Goal: Task Accomplishment & Management: Complete application form

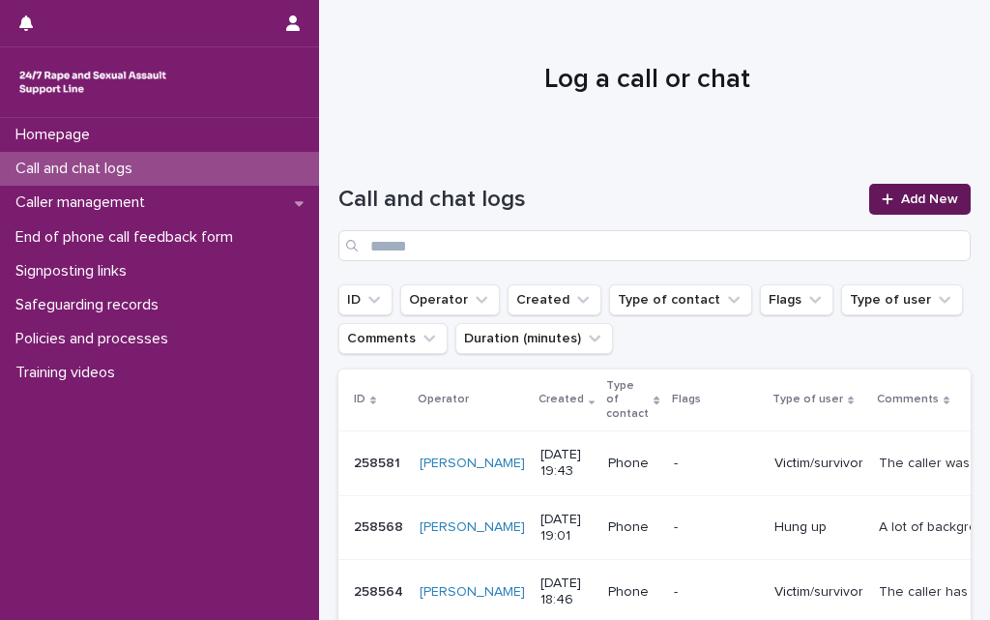
click at [910, 204] on span "Add New" at bounding box center [929, 199] width 57 height 14
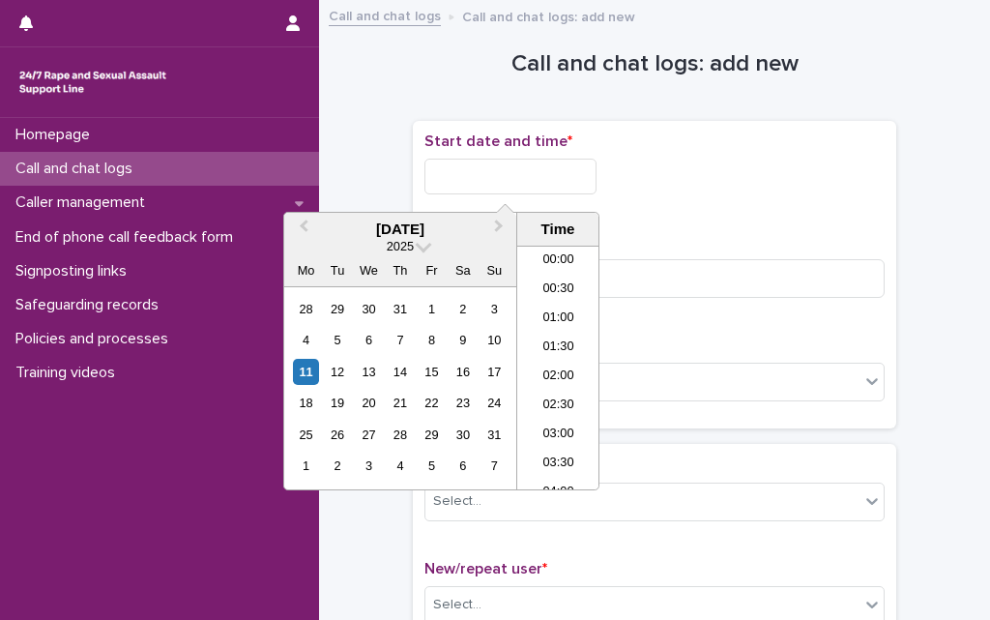
click at [497, 173] on input "text" at bounding box center [511, 177] width 172 height 36
click at [565, 339] on li "20:00" at bounding box center [558, 338] width 82 height 29
type input "**********"
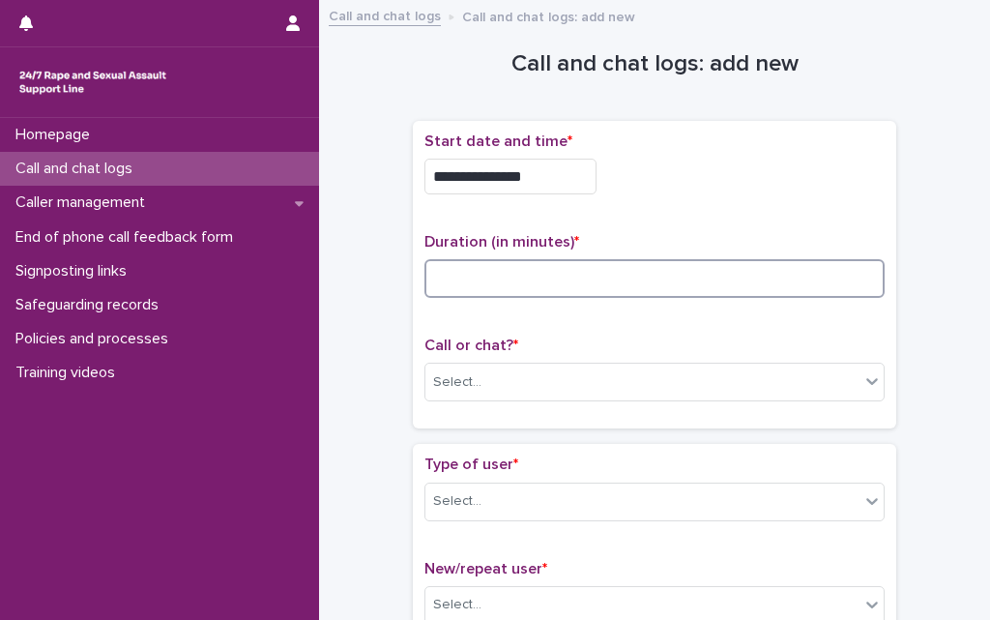
click at [594, 280] on input at bounding box center [655, 278] width 460 height 39
type input "**"
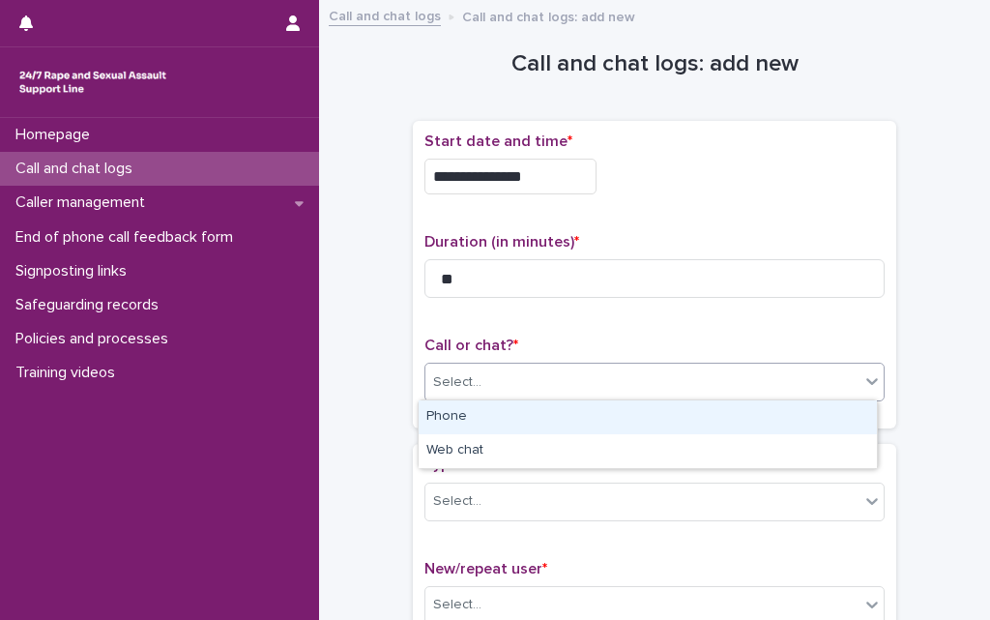
click at [513, 388] on div "Select..." at bounding box center [643, 383] width 434 height 32
click at [502, 423] on div "Phone" at bounding box center [648, 417] width 458 height 34
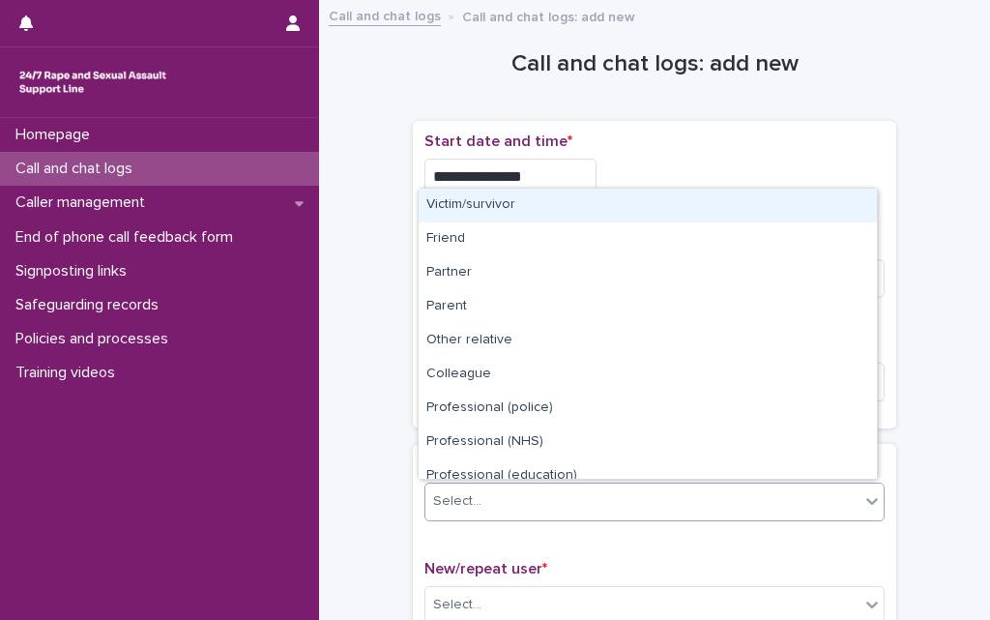
click at [483, 498] on div "Select..." at bounding box center [643, 501] width 434 height 32
click at [518, 207] on div "Victim/survivor" at bounding box center [648, 206] width 458 height 34
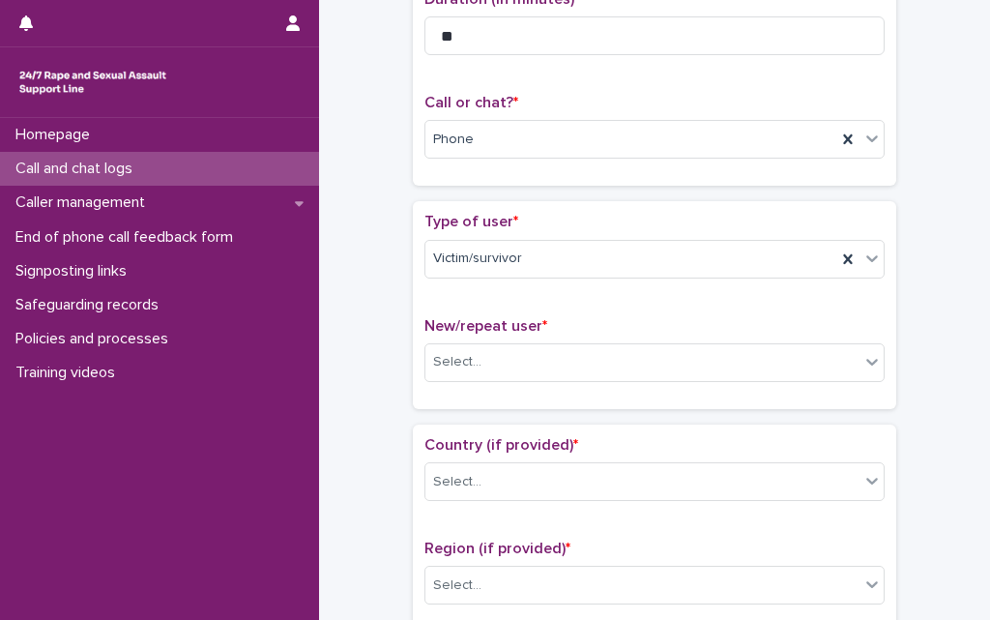
scroll to position [348, 0]
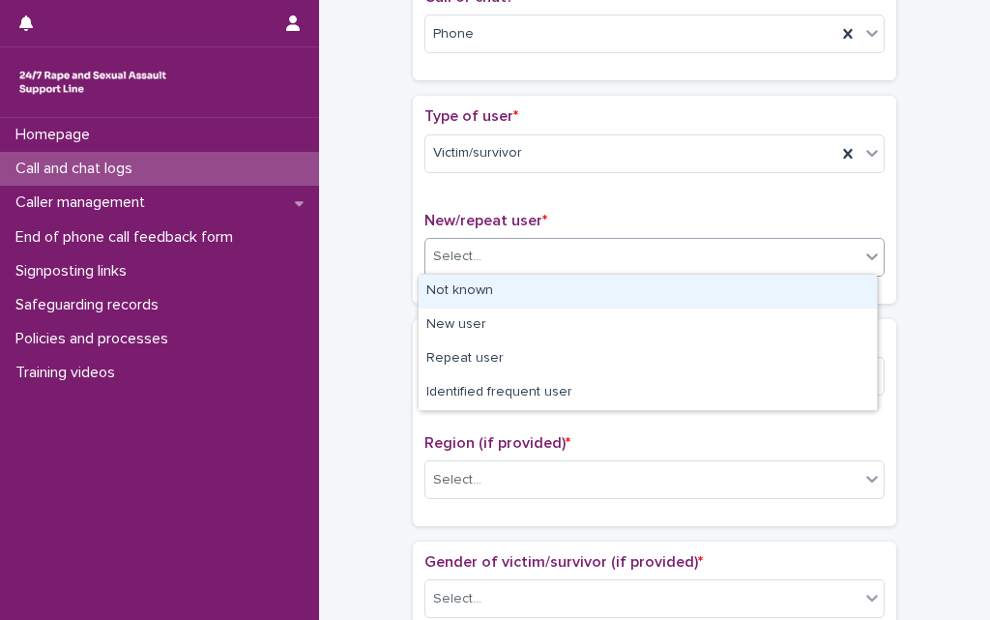
click at [487, 260] on div "Select..." at bounding box center [643, 257] width 434 height 32
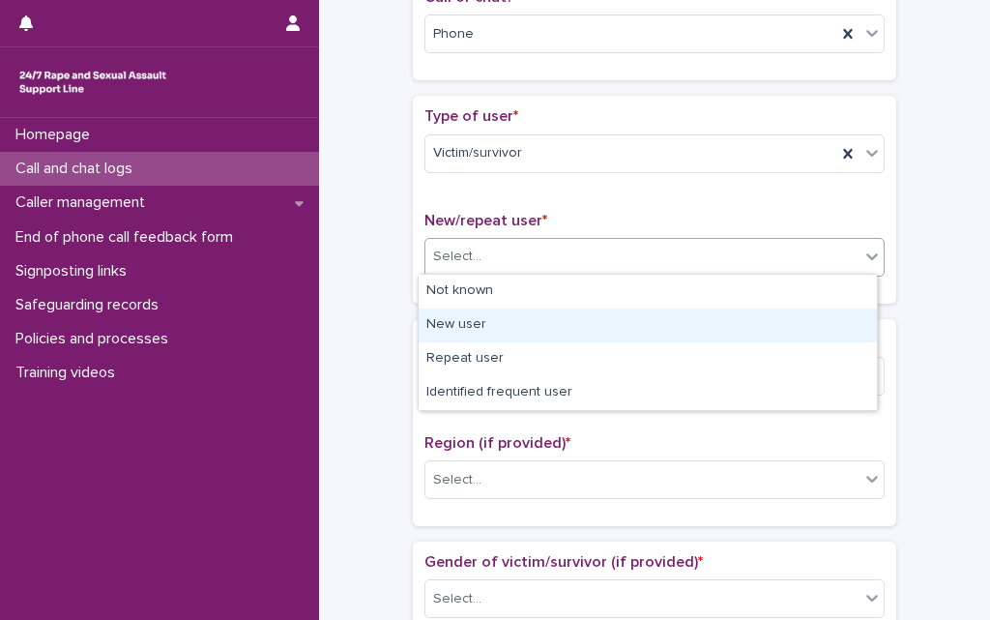
click at [470, 333] on div "New user" at bounding box center [648, 325] width 458 height 34
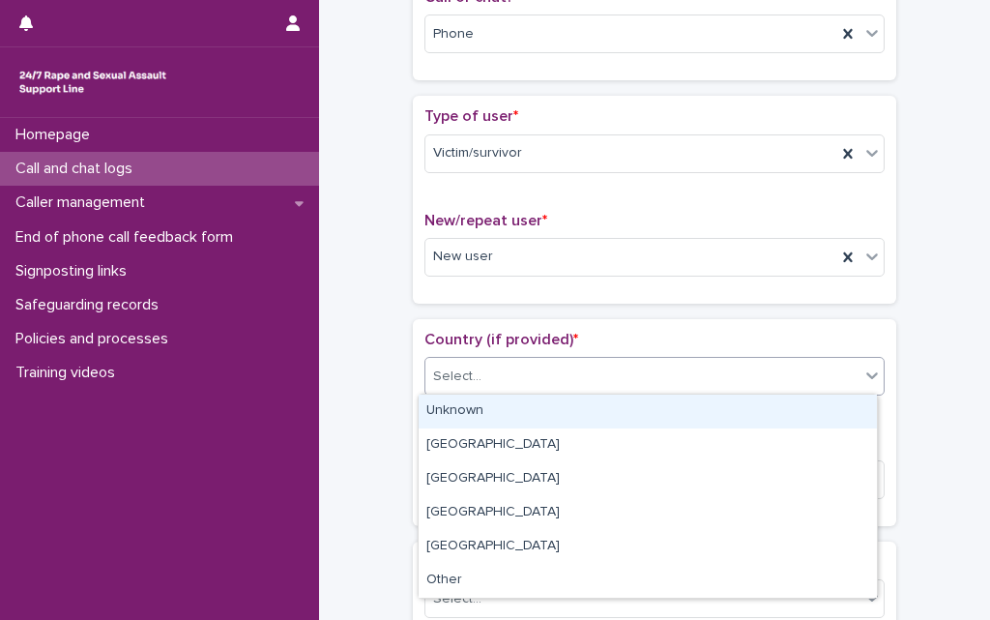
click at [484, 372] on input "text" at bounding box center [485, 376] width 2 height 18
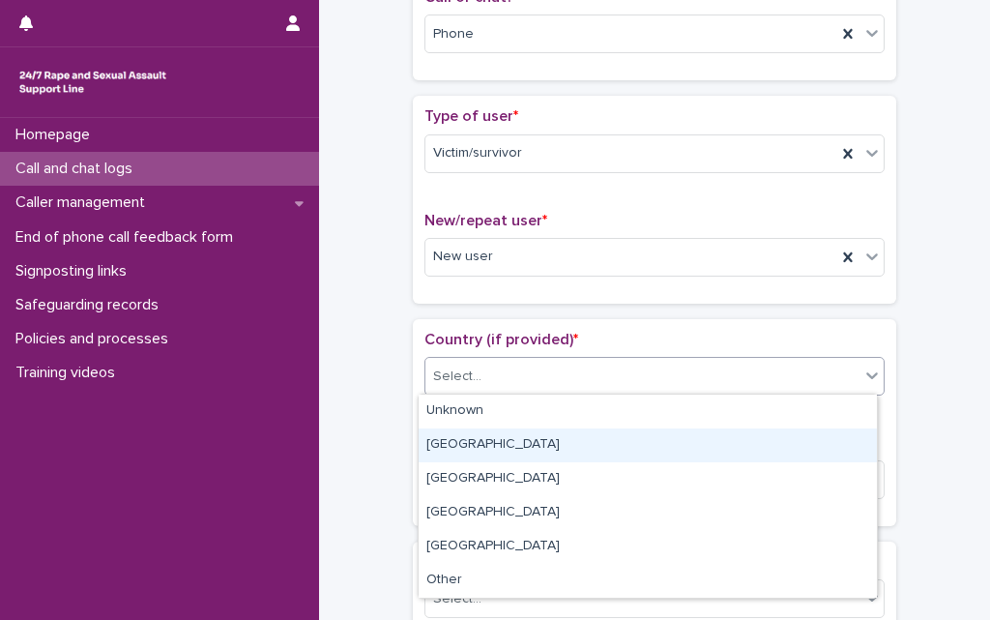
click at [465, 440] on div "[GEOGRAPHIC_DATA]" at bounding box center [648, 445] width 458 height 34
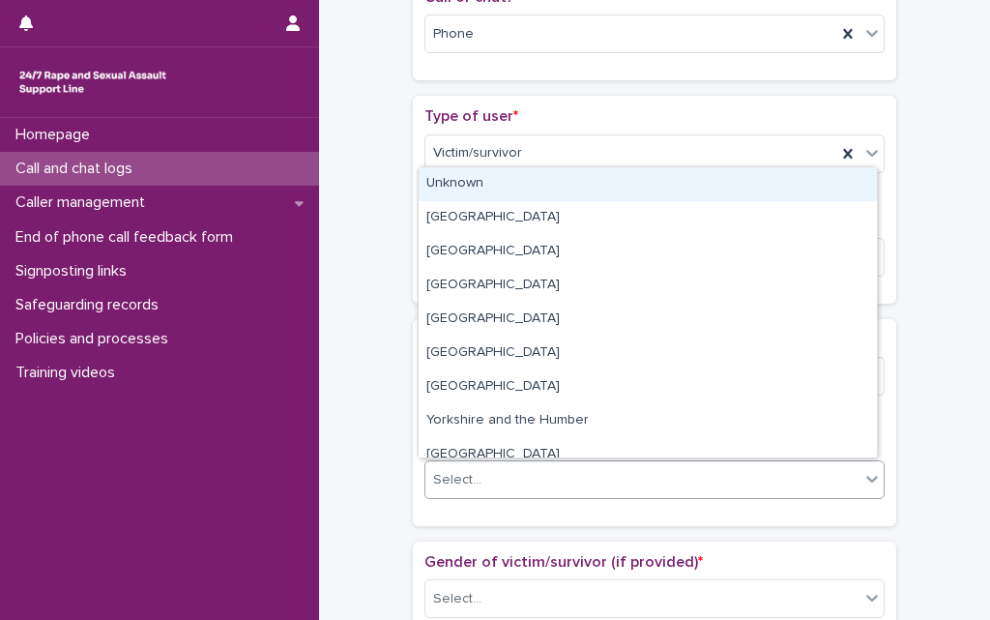
click at [473, 485] on div "Select..." at bounding box center [643, 480] width 434 height 32
click at [488, 185] on div "Unknown" at bounding box center [648, 184] width 458 height 34
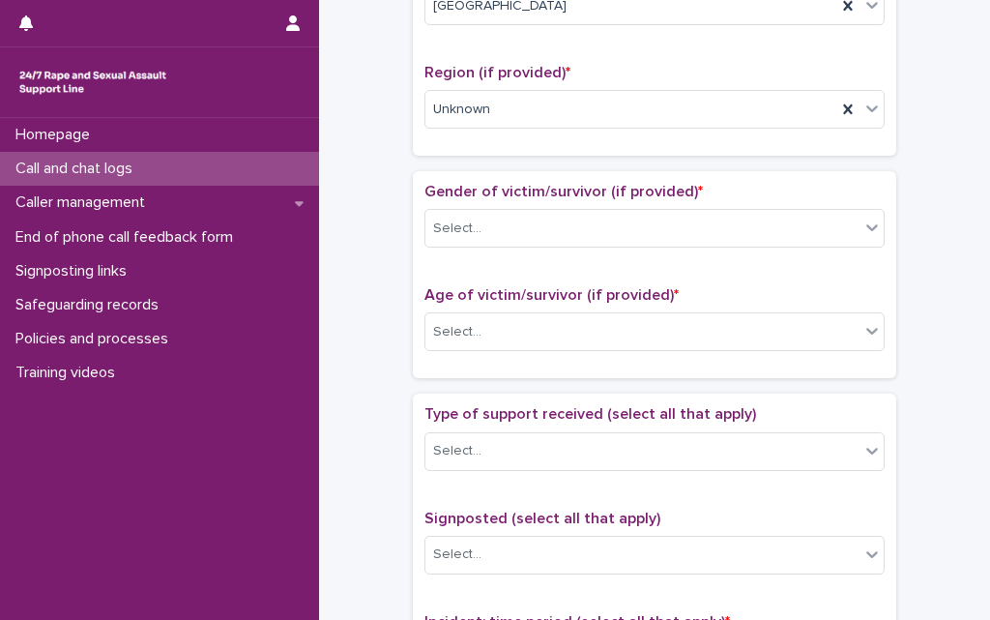
scroll to position [735, 0]
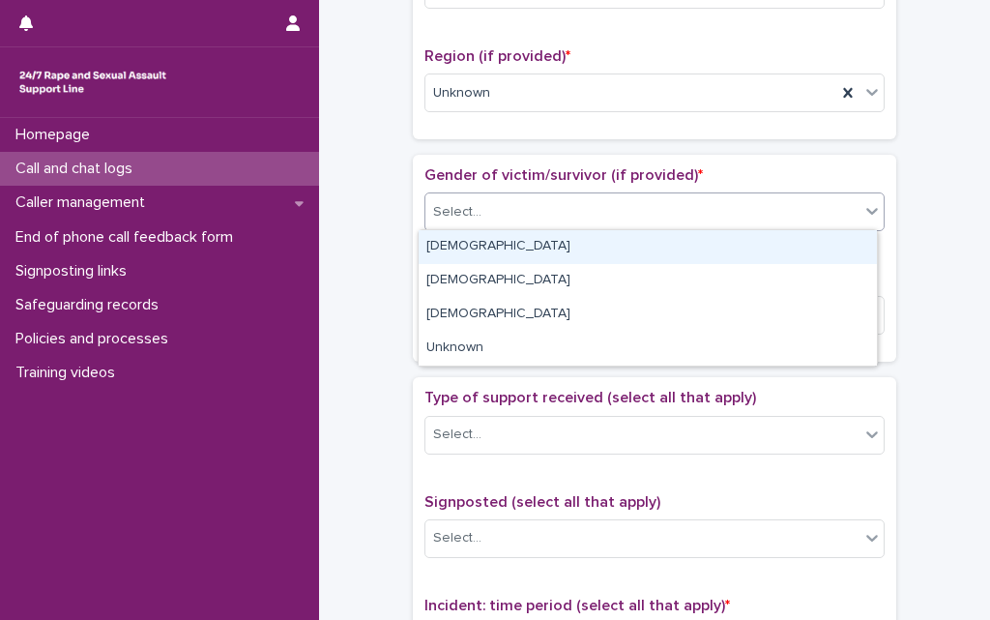
click at [485, 192] on div "Select..." at bounding box center [655, 211] width 460 height 39
click at [473, 243] on div "[DEMOGRAPHIC_DATA]" at bounding box center [648, 247] width 458 height 34
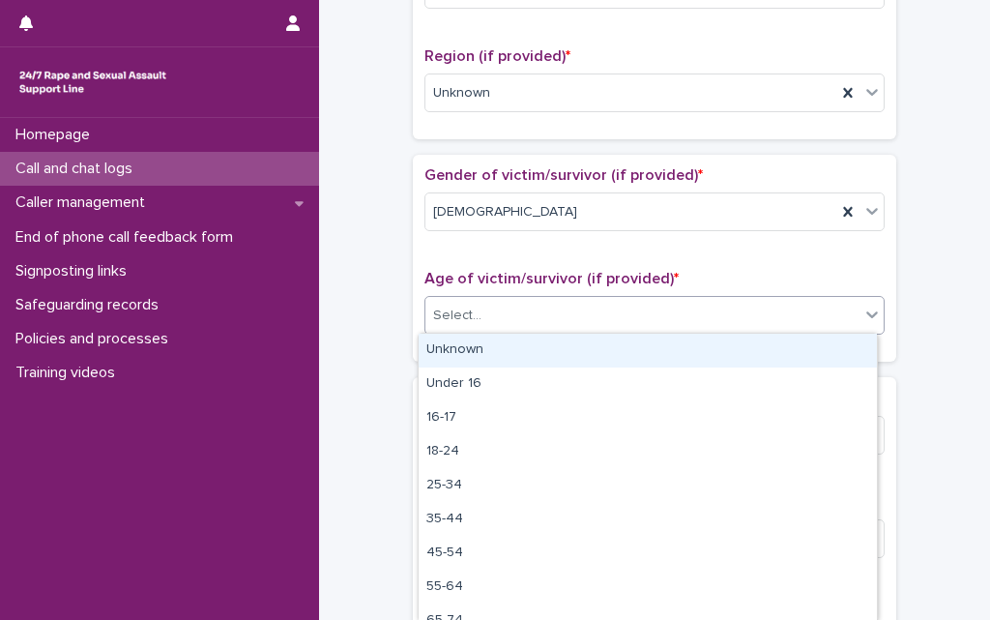
click at [484, 306] on input "text" at bounding box center [485, 315] width 2 height 18
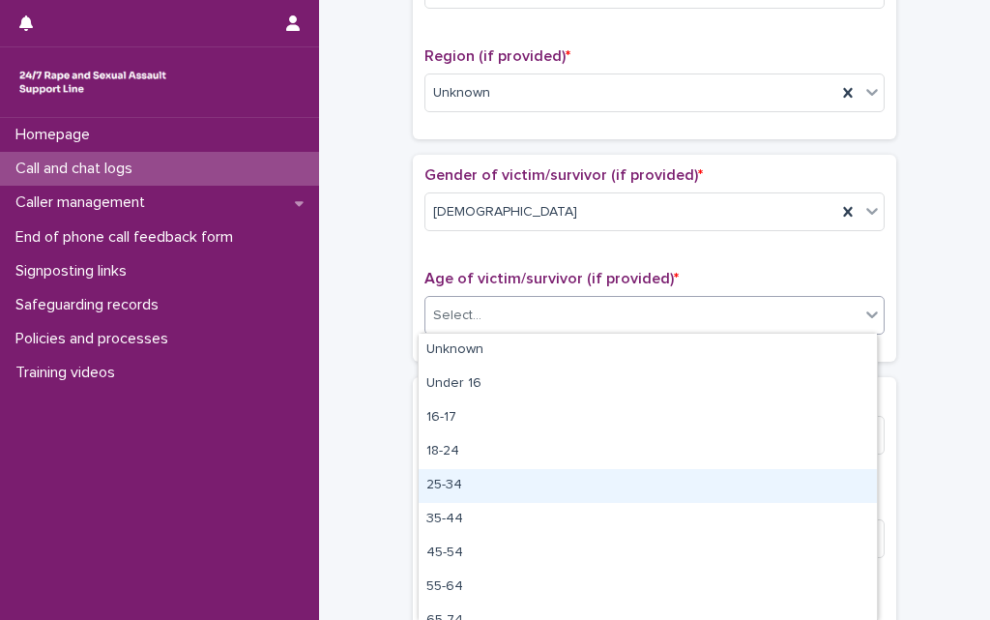
click at [460, 479] on div "25-34" at bounding box center [648, 486] width 458 height 34
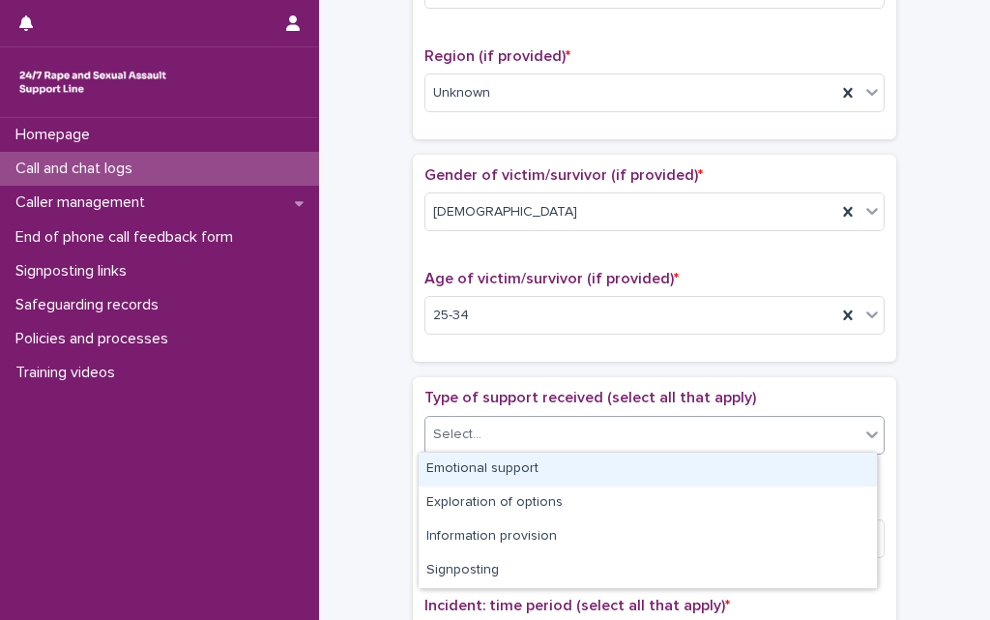
click at [484, 440] on input "text" at bounding box center [485, 434] width 2 height 18
click at [476, 475] on div "Emotional support" at bounding box center [648, 470] width 458 height 34
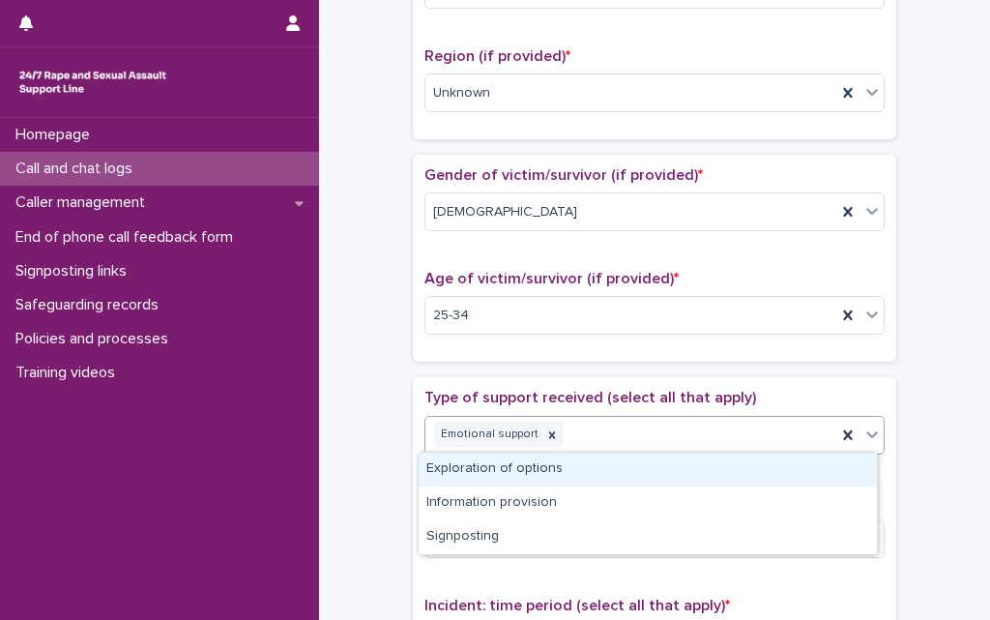
click at [590, 436] on div "Emotional support" at bounding box center [631, 435] width 411 height 34
click at [564, 471] on div "Exploration of options" at bounding box center [648, 470] width 458 height 34
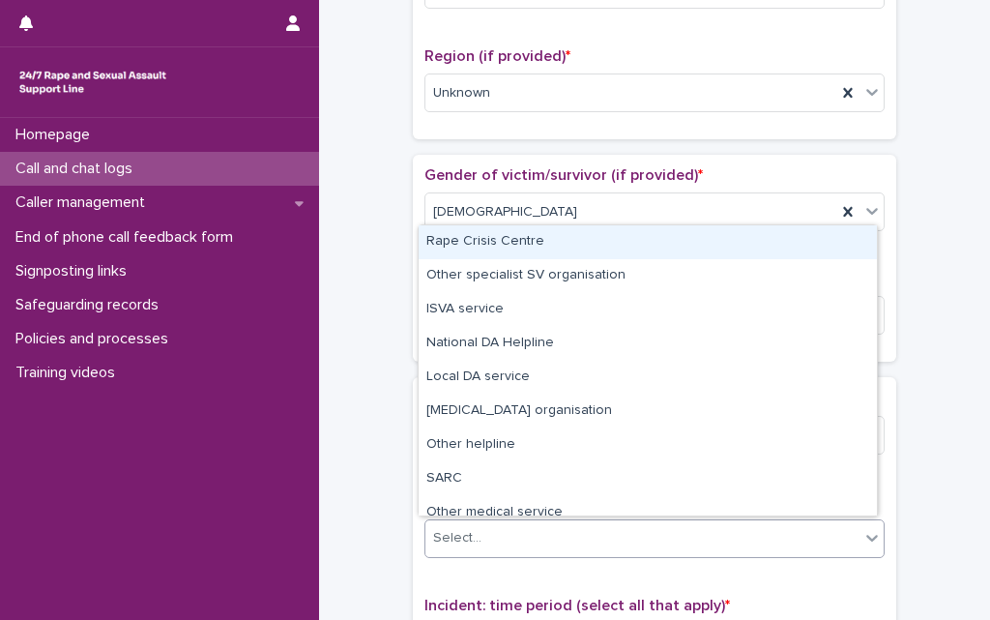
click at [536, 540] on div "Select..." at bounding box center [643, 538] width 434 height 32
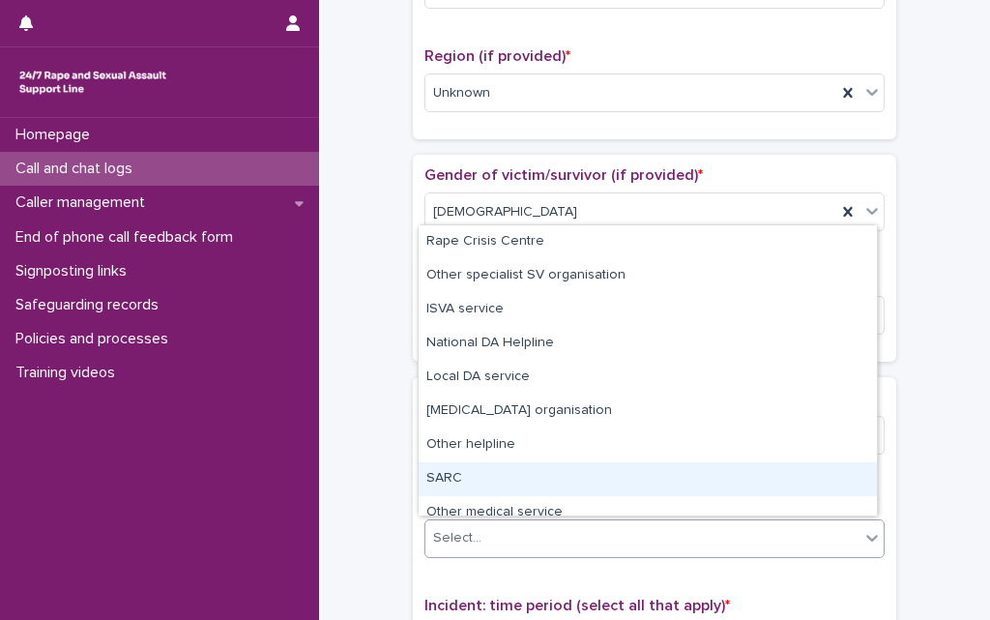
click at [443, 477] on div "SARC" at bounding box center [648, 479] width 458 height 34
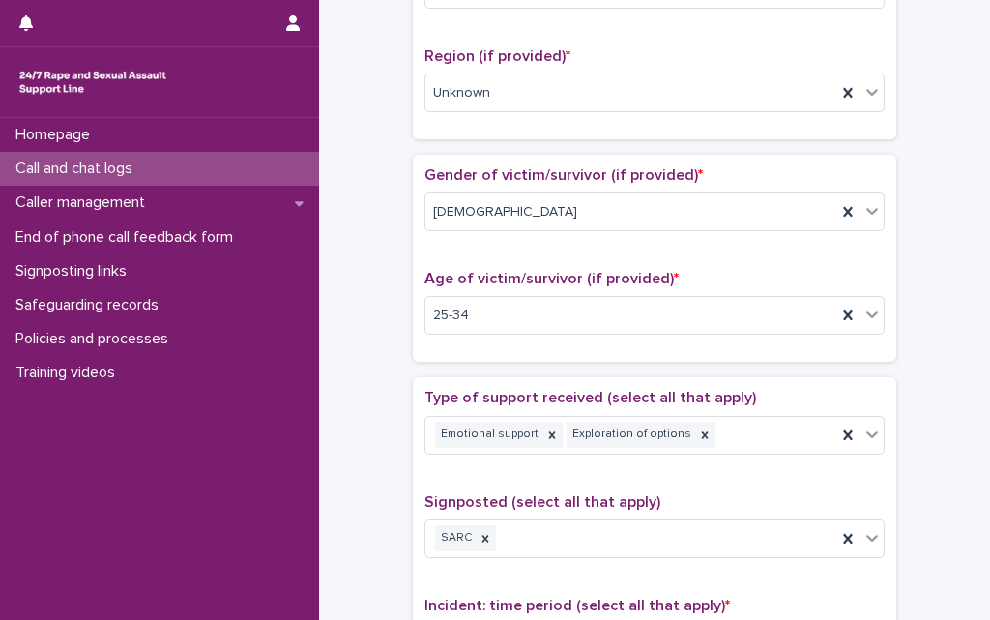
click at [353, 480] on div "**********" at bounding box center [654, 267] width 632 height 1980
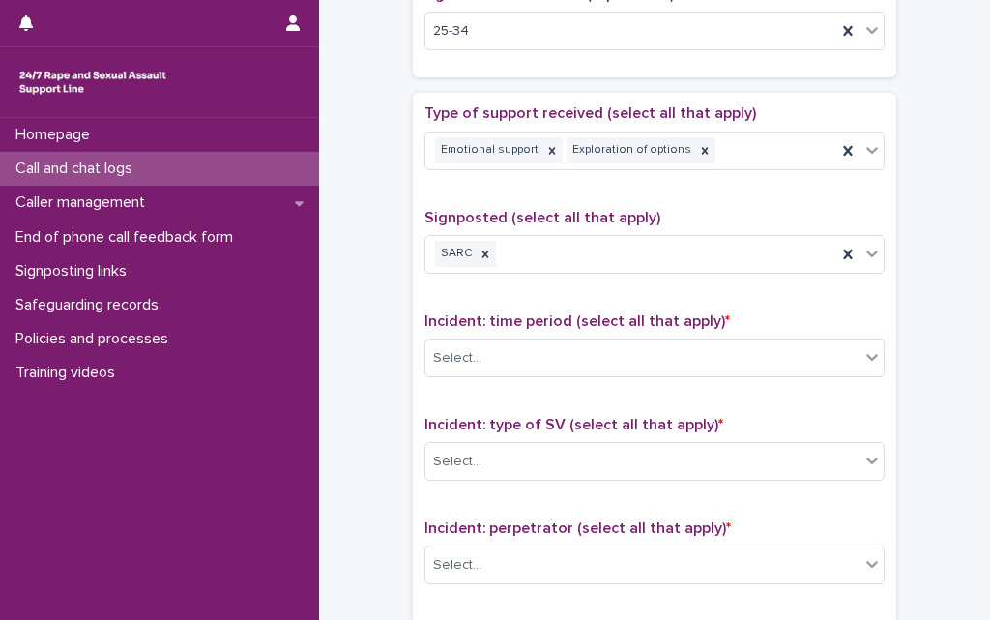
scroll to position [1044, 0]
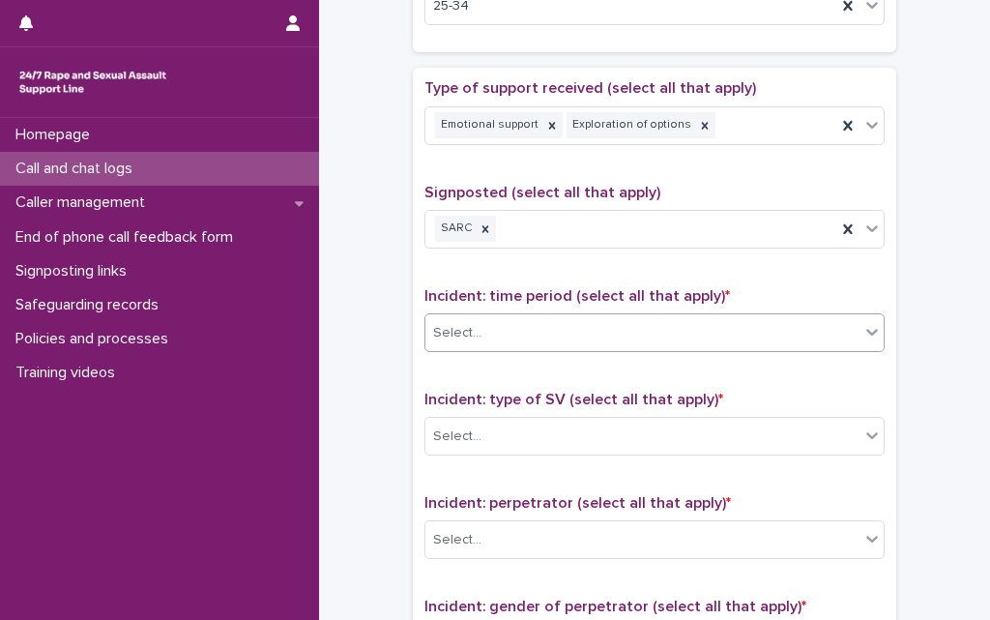
click at [528, 327] on div "Select..." at bounding box center [643, 333] width 434 height 32
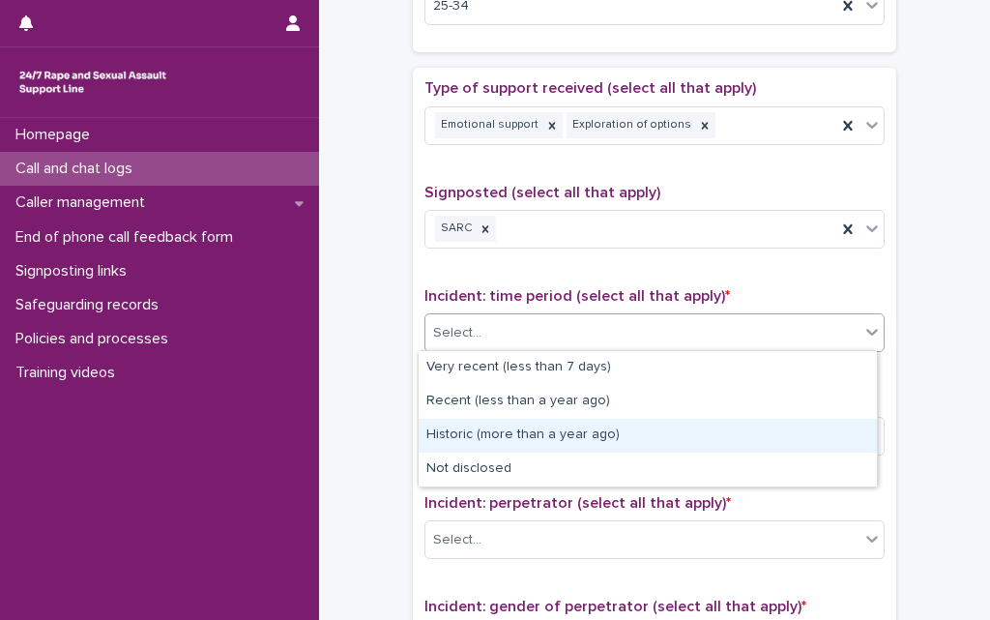
click at [475, 434] on div "Historic (more than a year ago)" at bounding box center [648, 436] width 458 height 34
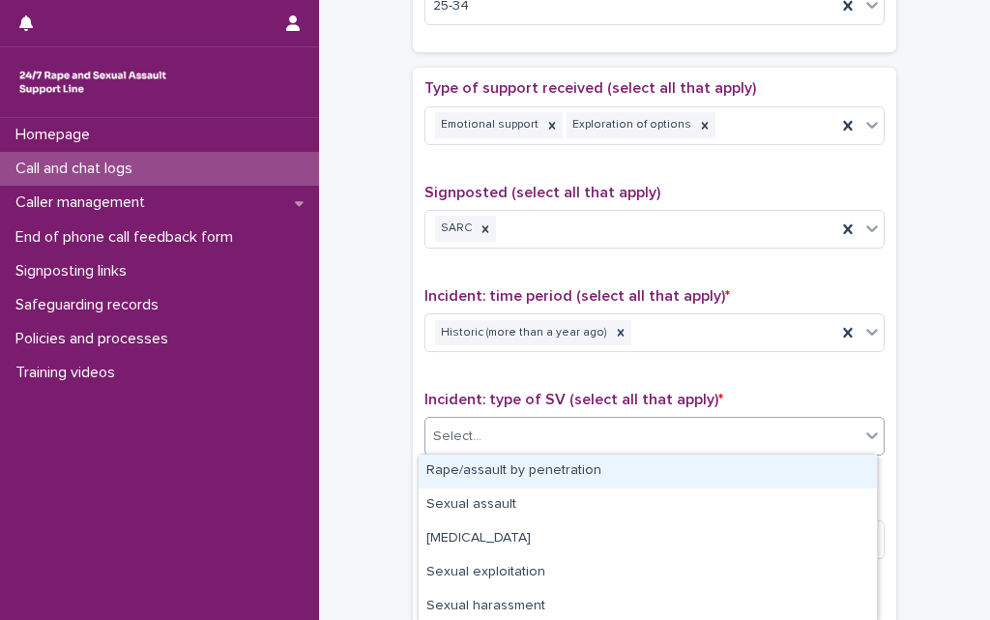
click at [494, 437] on div "Select..." at bounding box center [643, 437] width 434 height 32
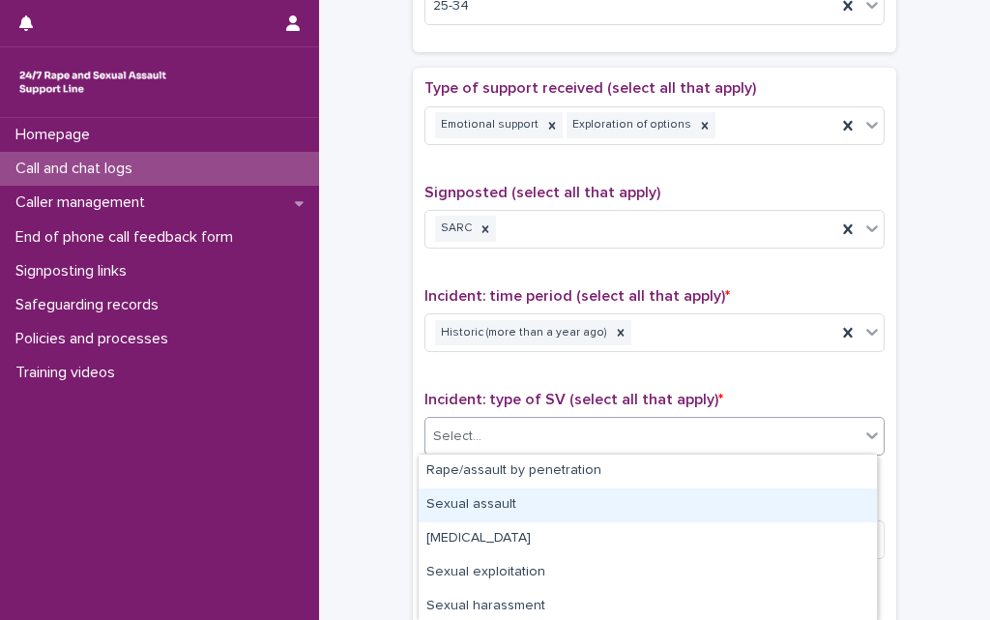
click at [494, 499] on div "Sexual assault" at bounding box center [648, 505] width 458 height 34
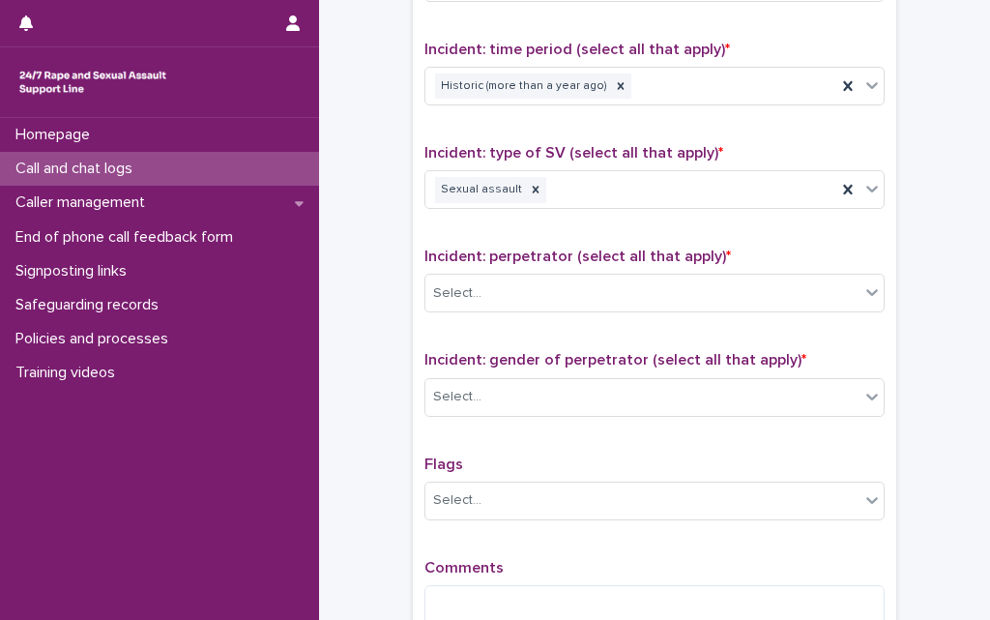
scroll to position [1315, 0]
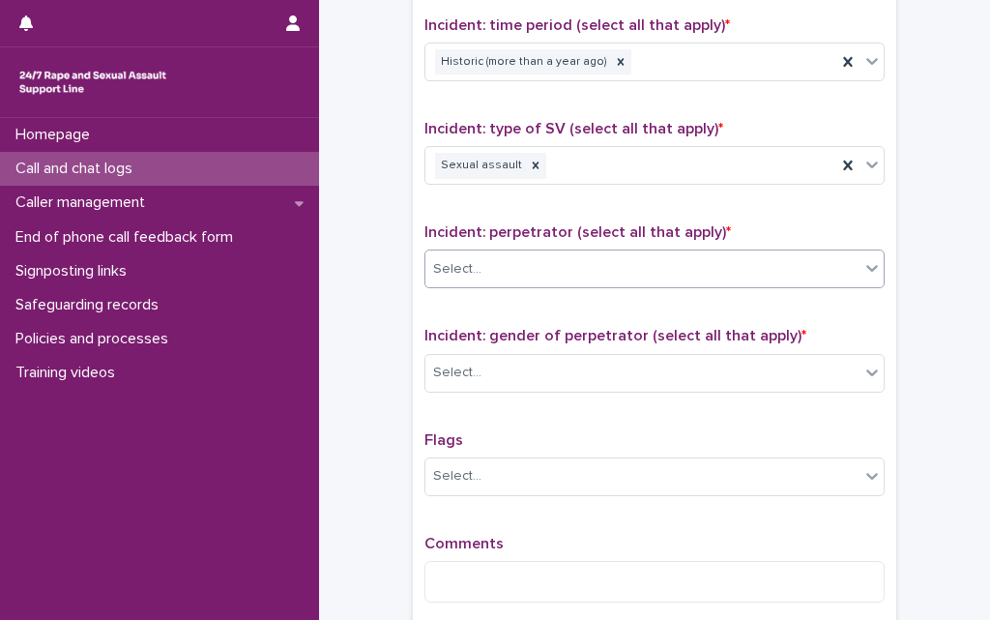
click at [501, 270] on div "Select..." at bounding box center [643, 269] width 434 height 32
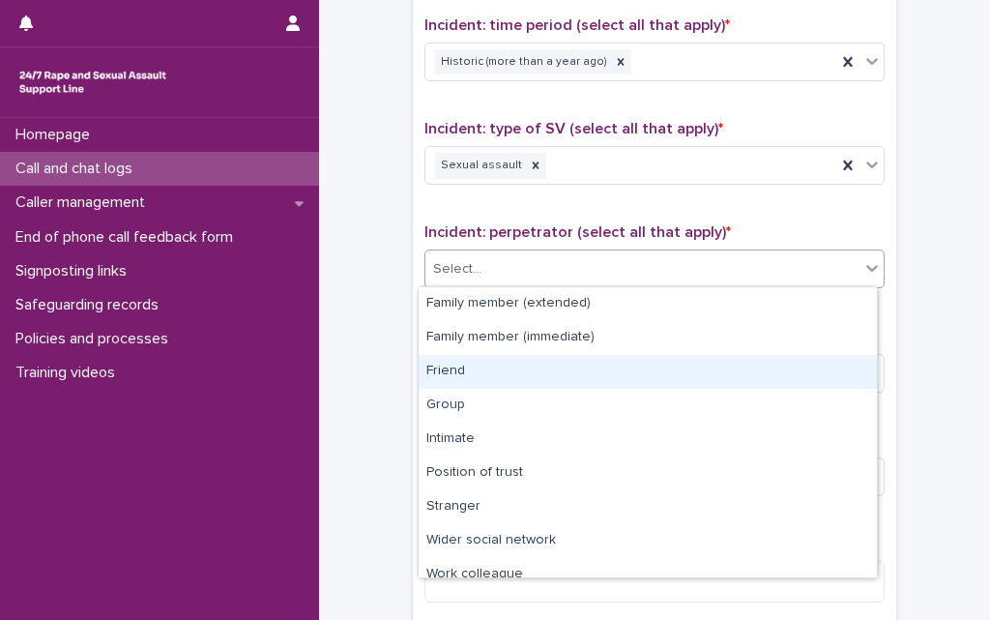
click at [479, 375] on div "Friend" at bounding box center [648, 372] width 458 height 34
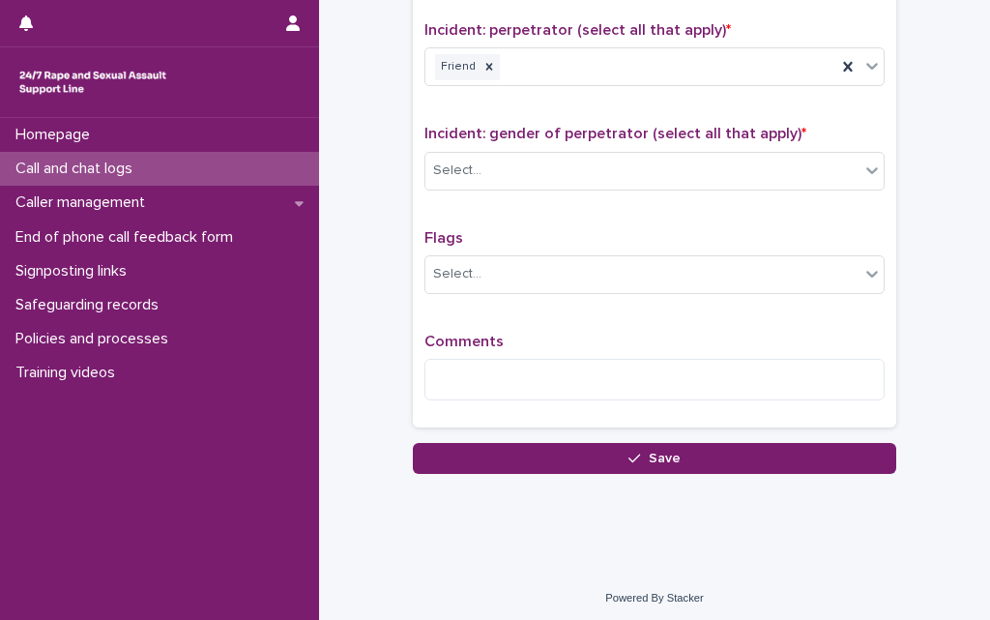
scroll to position [1520, 0]
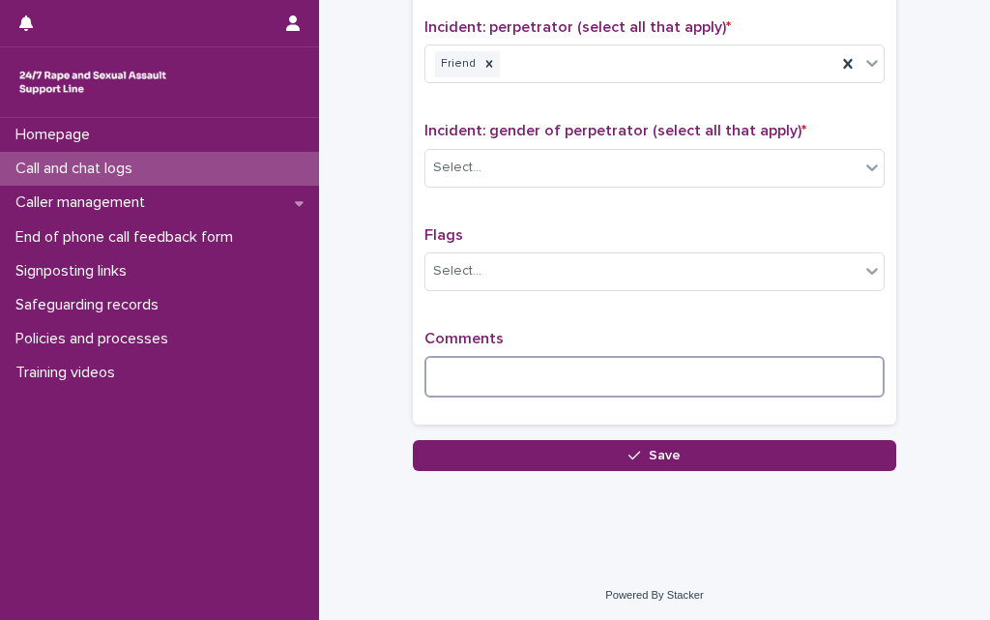
click at [512, 382] on textarea at bounding box center [655, 377] width 460 height 42
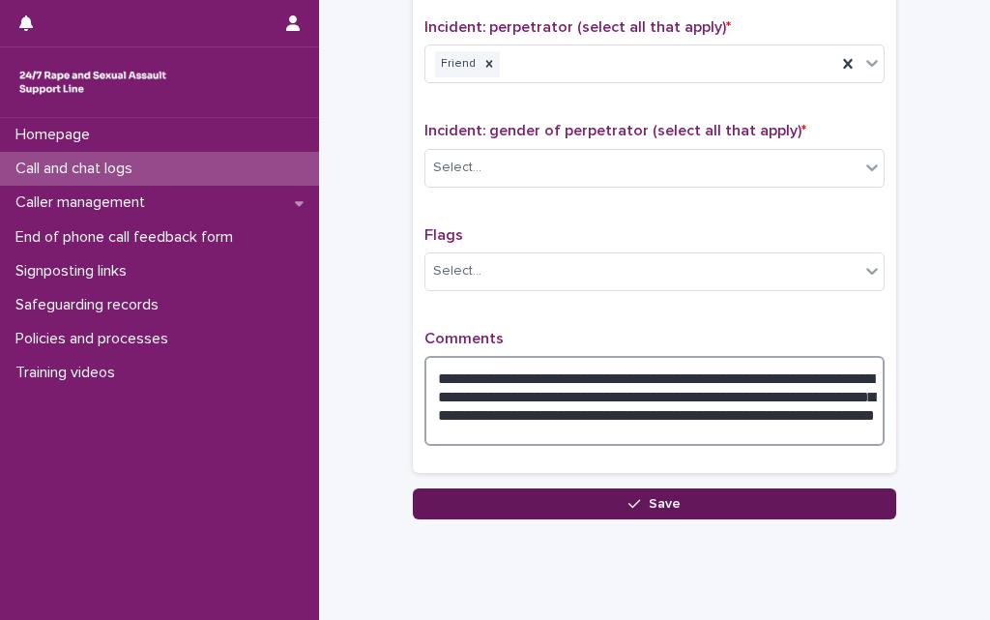
type textarea "**********"
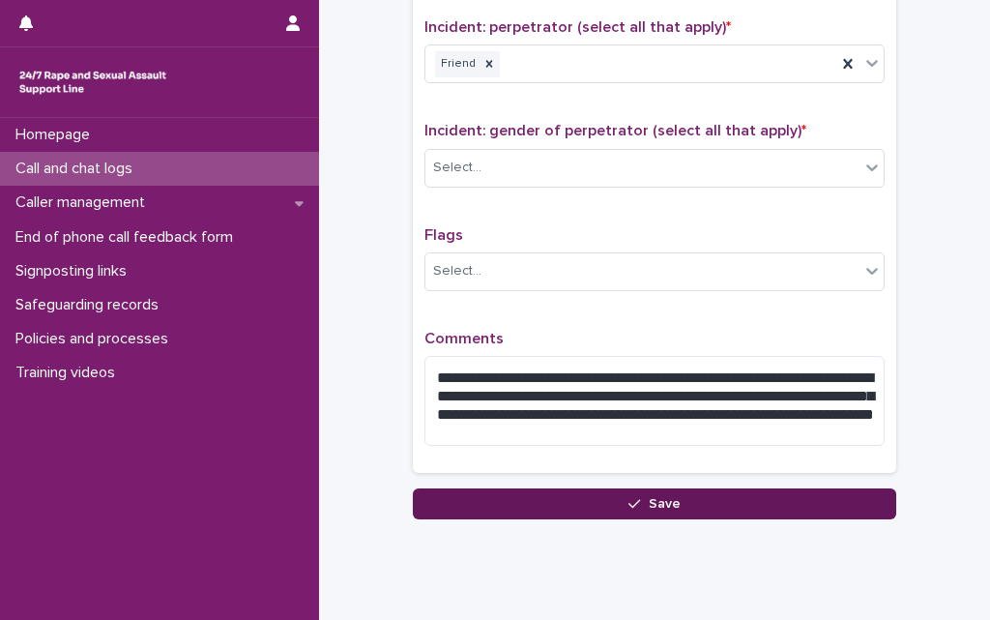
click at [649, 500] on span "Save" at bounding box center [665, 504] width 32 height 14
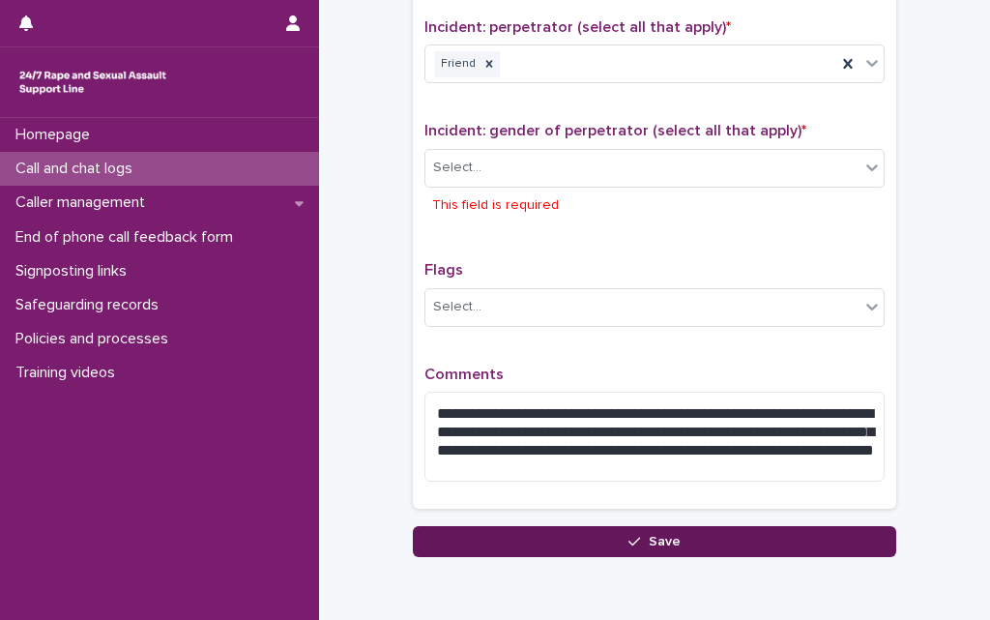
scroll to position [1604, 0]
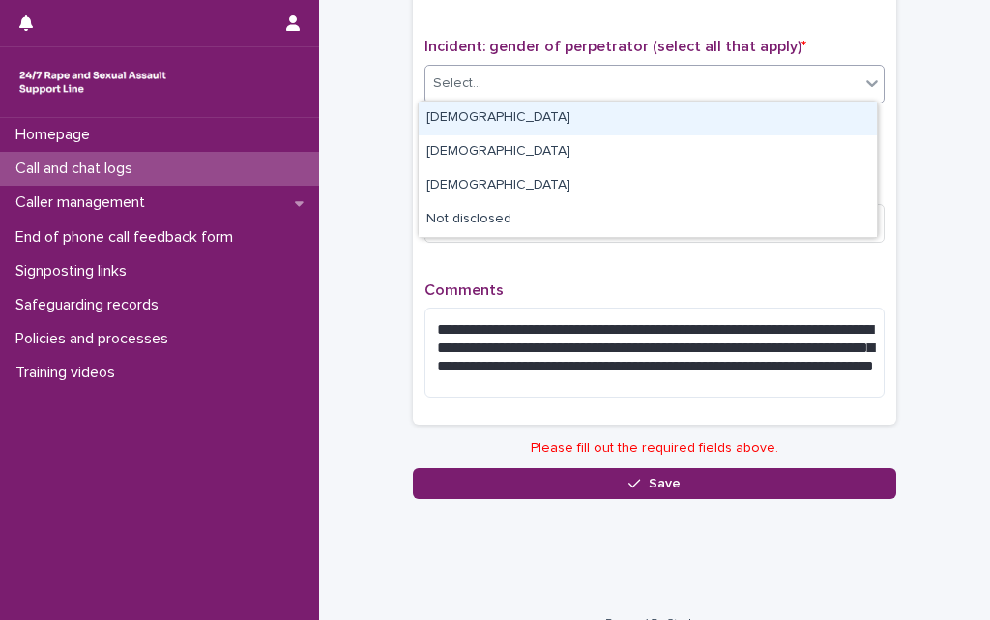
click at [601, 87] on div "Select..." at bounding box center [643, 84] width 434 height 32
click at [561, 116] on div "[DEMOGRAPHIC_DATA]" at bounding box center [648, 119] width 458 height 34
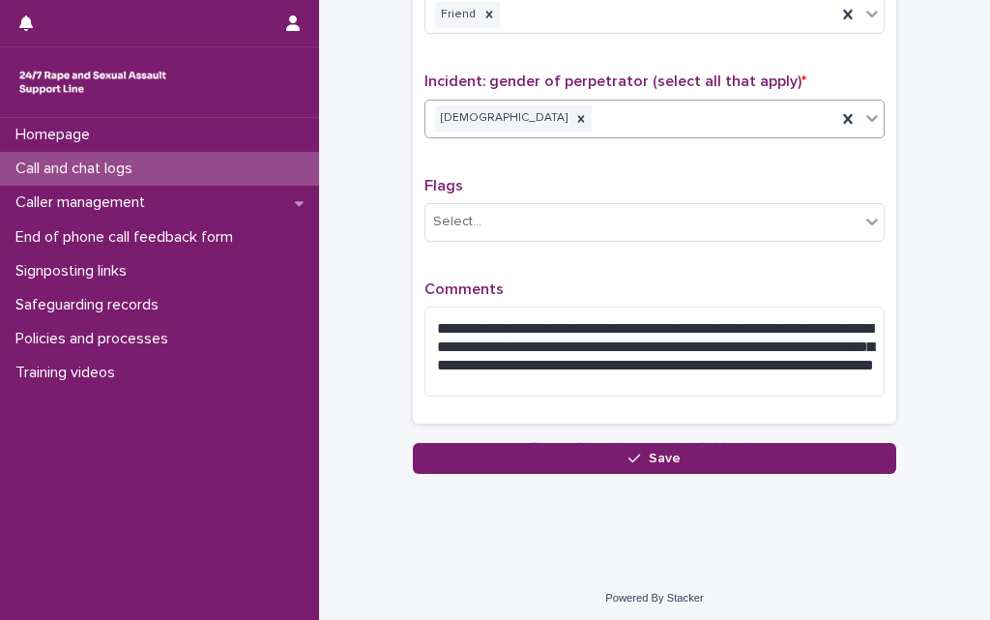
scroll to position [1569, 0]
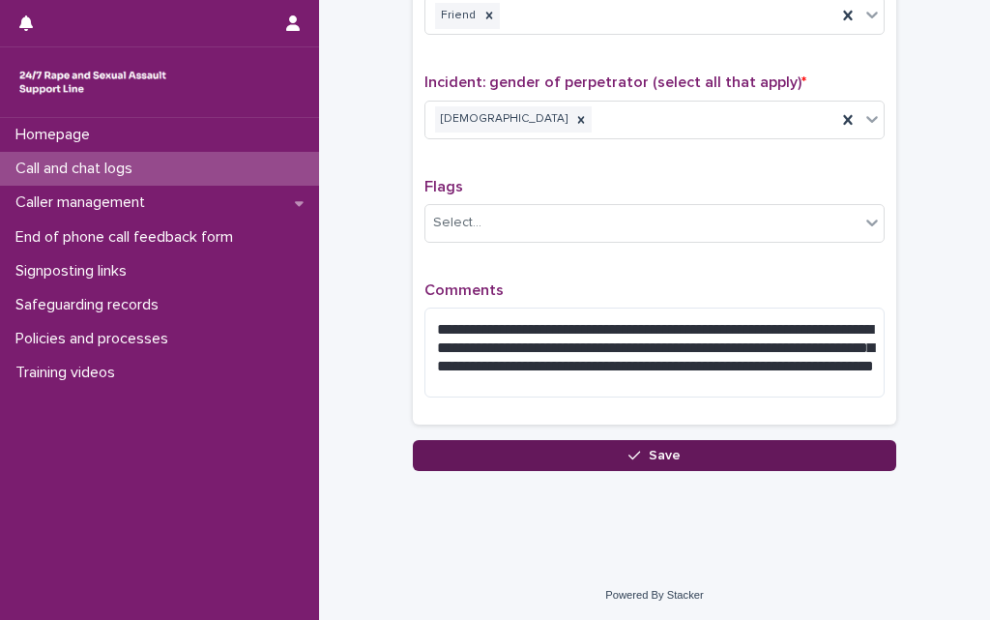
click at [554, 458] on button "Save" at bounding box center [655, 455] width 484 height 31
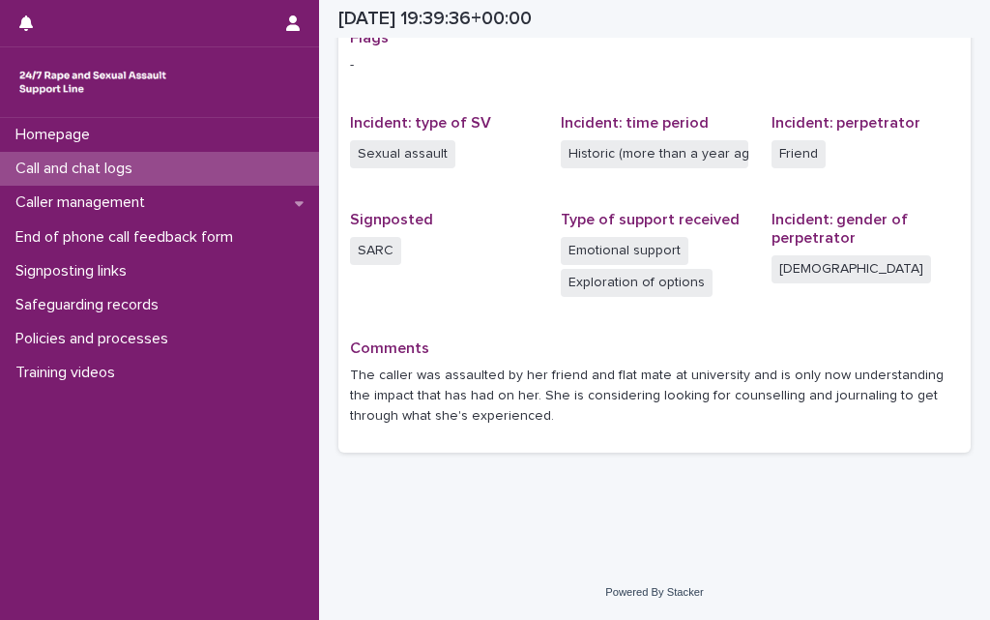
scroll to position [422, 0]
